Goal: Task Accomplishment & Management: Manage account settings

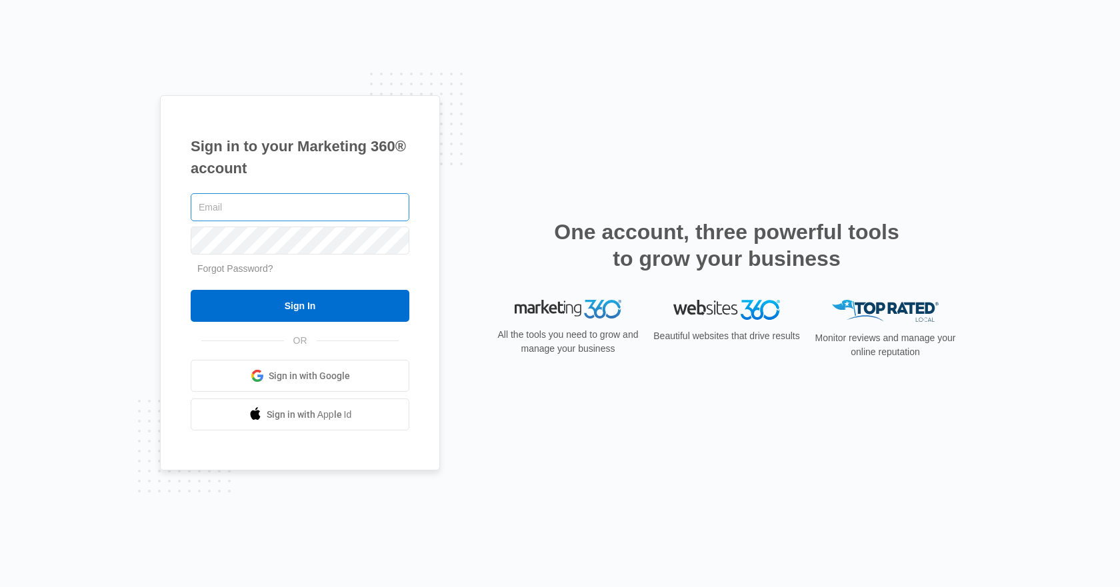
click at [236, 213] on input "text" at bounding box center [300, 207] width 219 height 28
type input "v.luhtjarv@gmail.com"
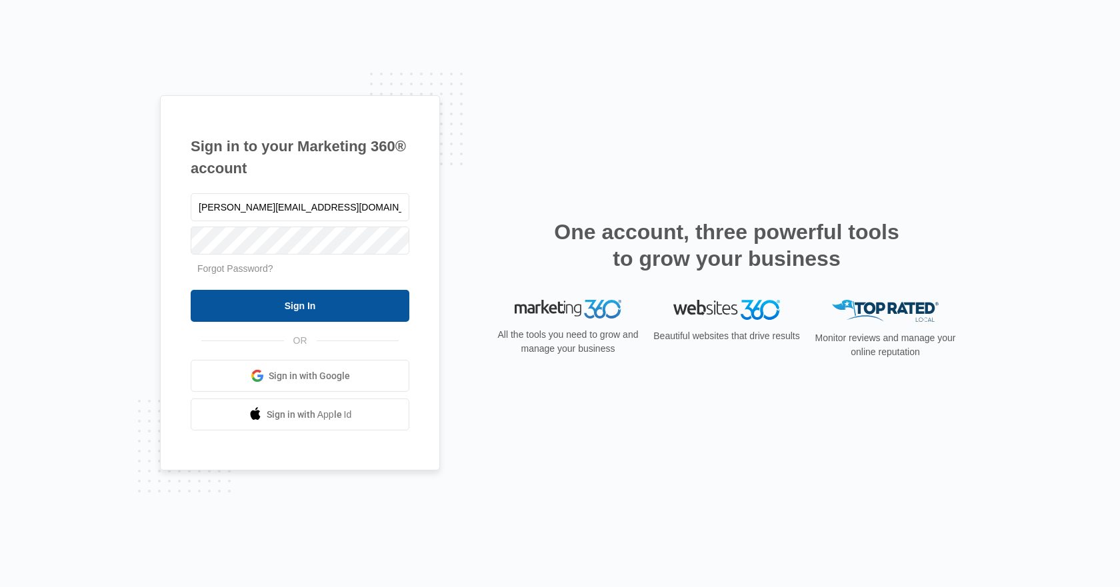
click at [328, 300] on input "Sign In" at bounding box center [300, 306] width 219 height 32
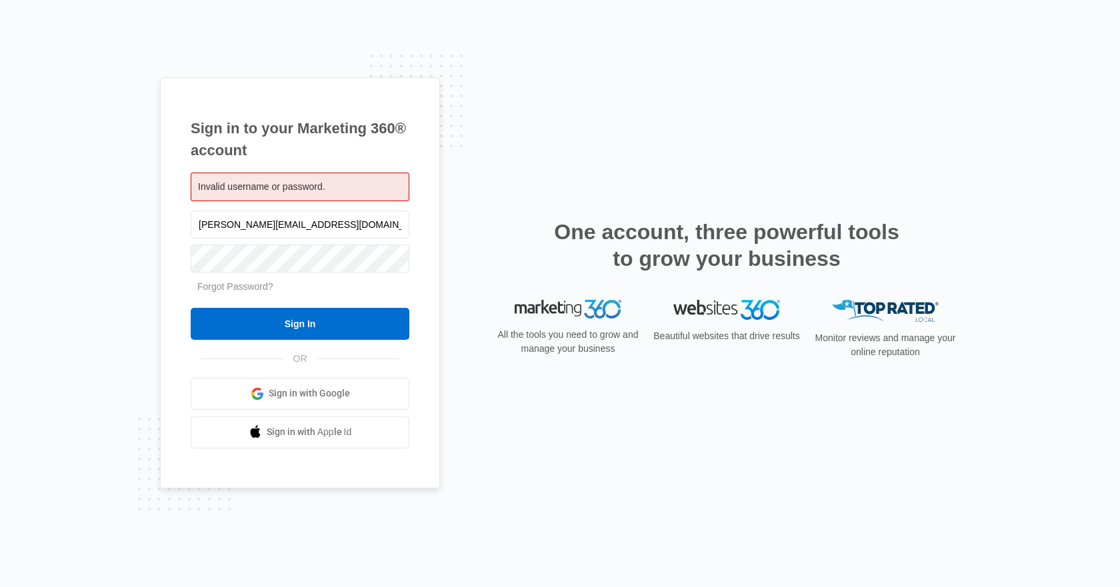
click at [311, 394] on span "Sign in with Google" at bounding box center [309, 394] width 81 height 14
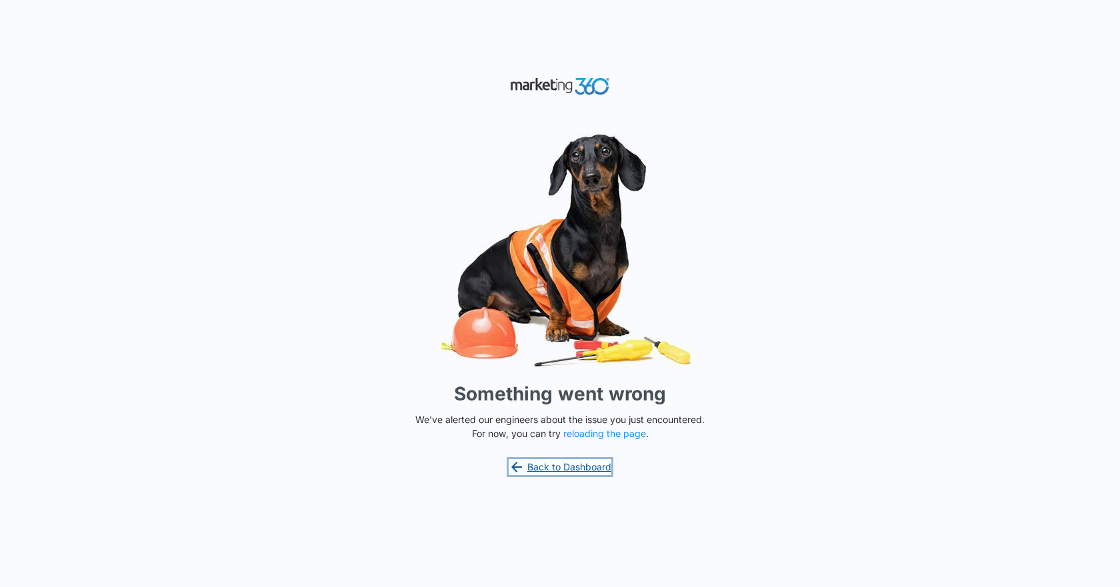
click at [588, 465] on link "Back to Dashboard" at bounding box center [559, 467] width 103 height 16
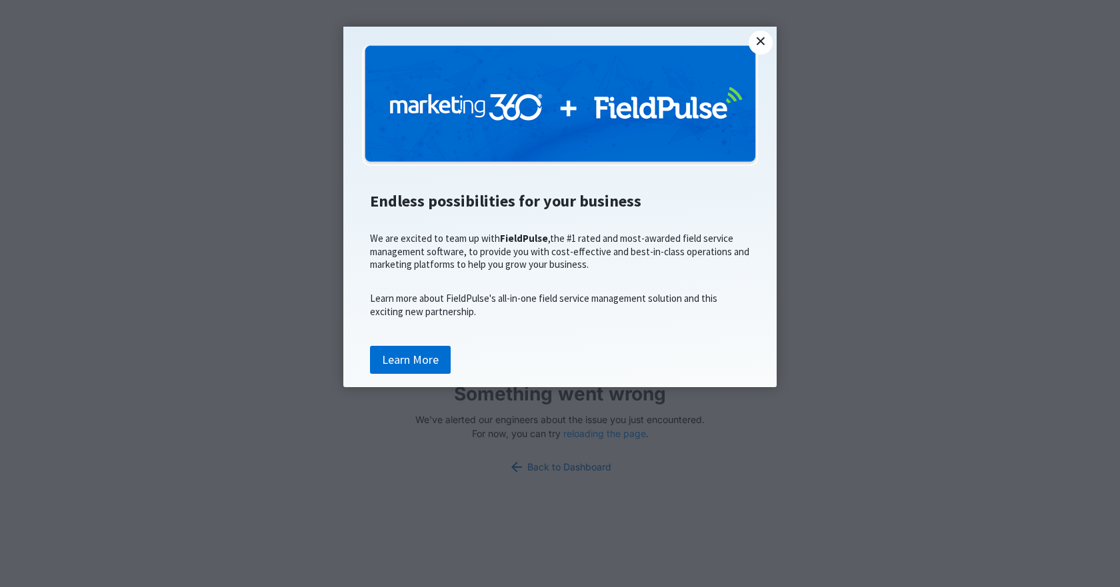
click at [762, 37] on link "×" at bounding box center [760, 43] width 24 height 24
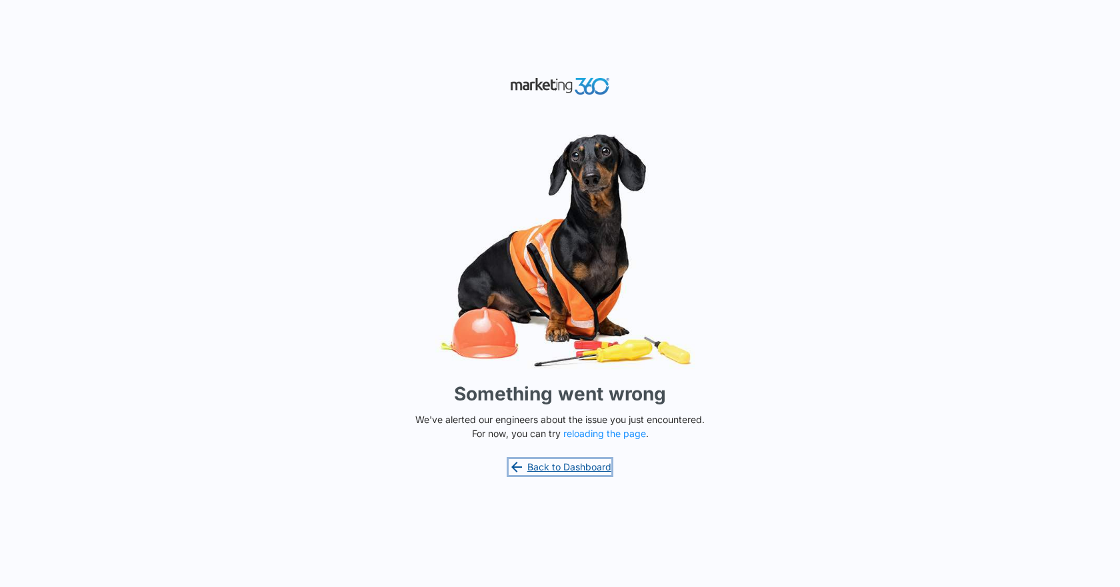
click at [596, 464] on link "Back to Dashboard" at bounding box center [559, 467] width 103 height 16
click at [111, 128] on div "Something went wrong We've alerted our engineers about the issue you just encou…" at bounding box center [560, 293] width 1120 height 587
click at [624, 435] on button "reloading the page" at bounding box center [604, 434] width 83 height 11
